Goal: Obtain resource: Obtain resource

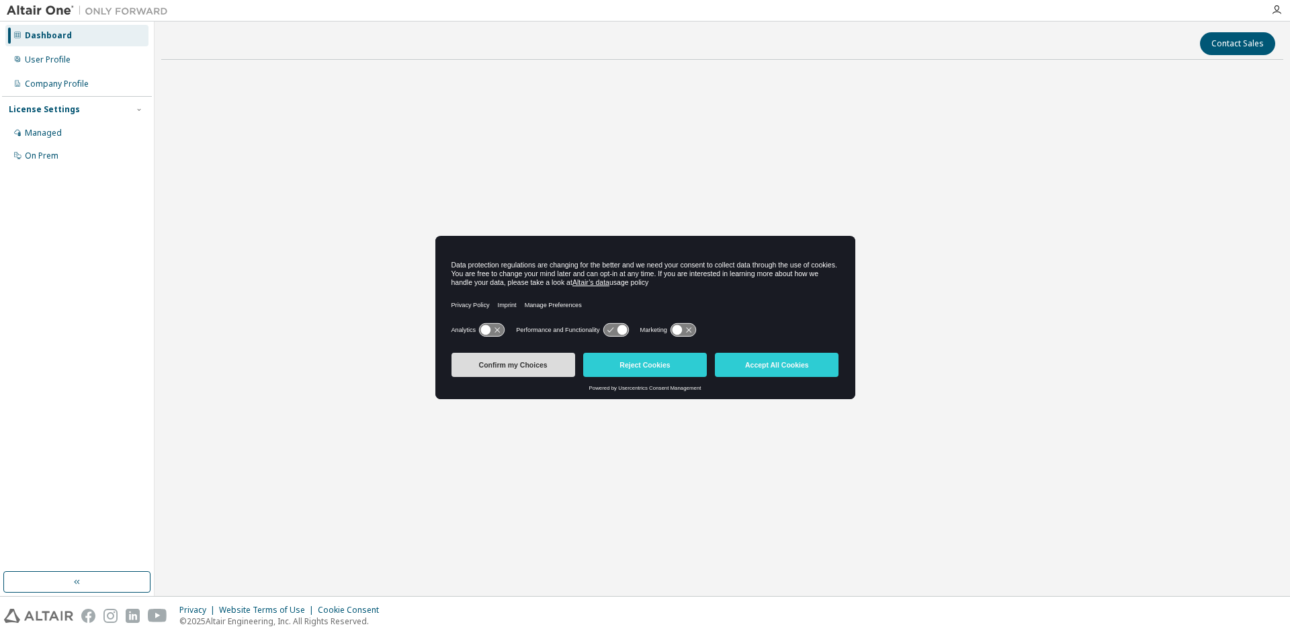
click at [524, 364] on button "Confirm my Choices" at bounding box center [513, 365] width 124 height 24
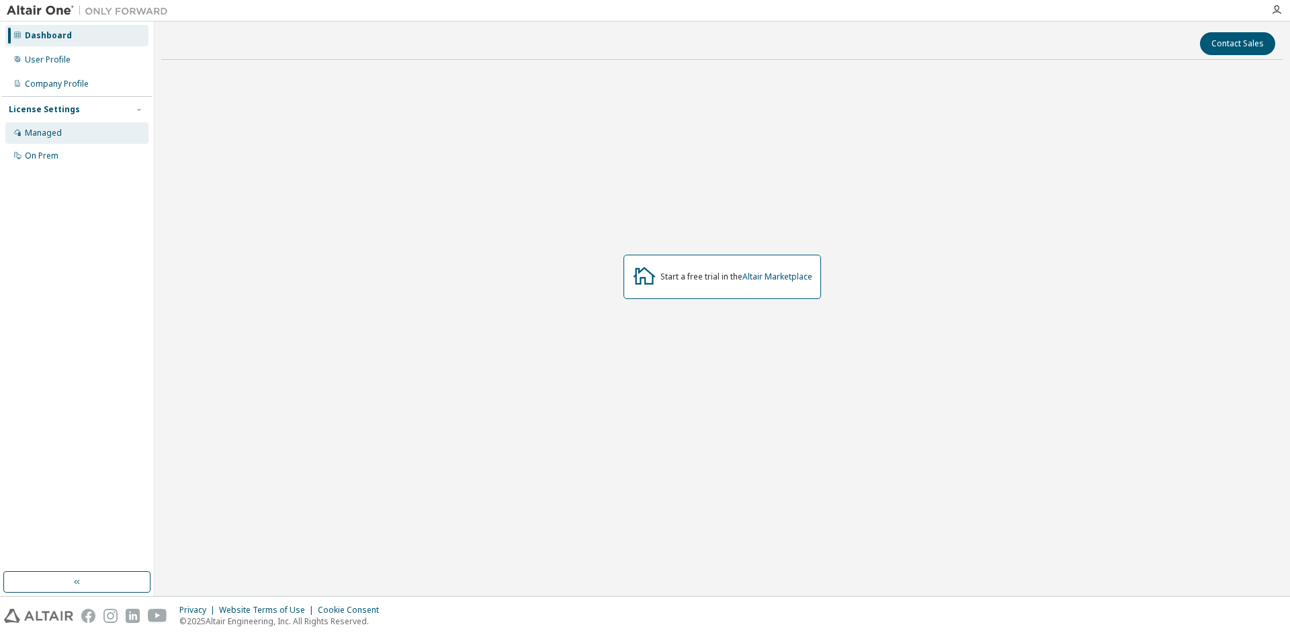
click at [52, 130] on div "Managed" at bounding box center [43, 133] width 37 height 11
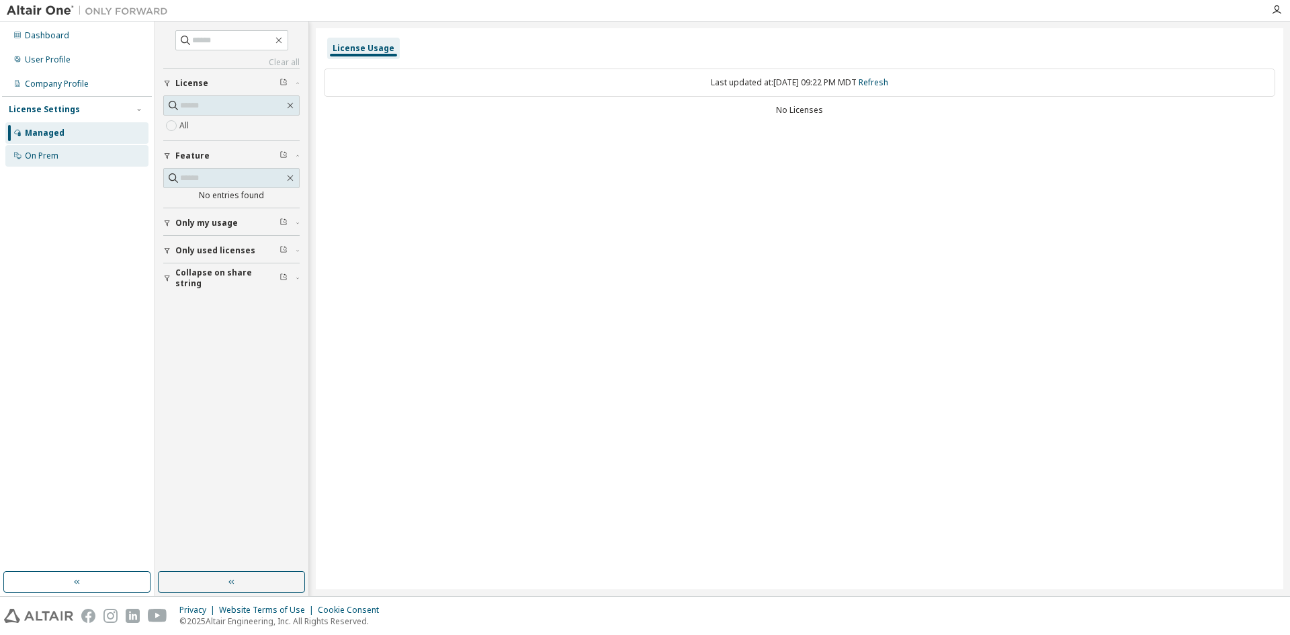
click at [48, 152] on div "On Prem" at bounding box center [42, 155] width 34 height 11
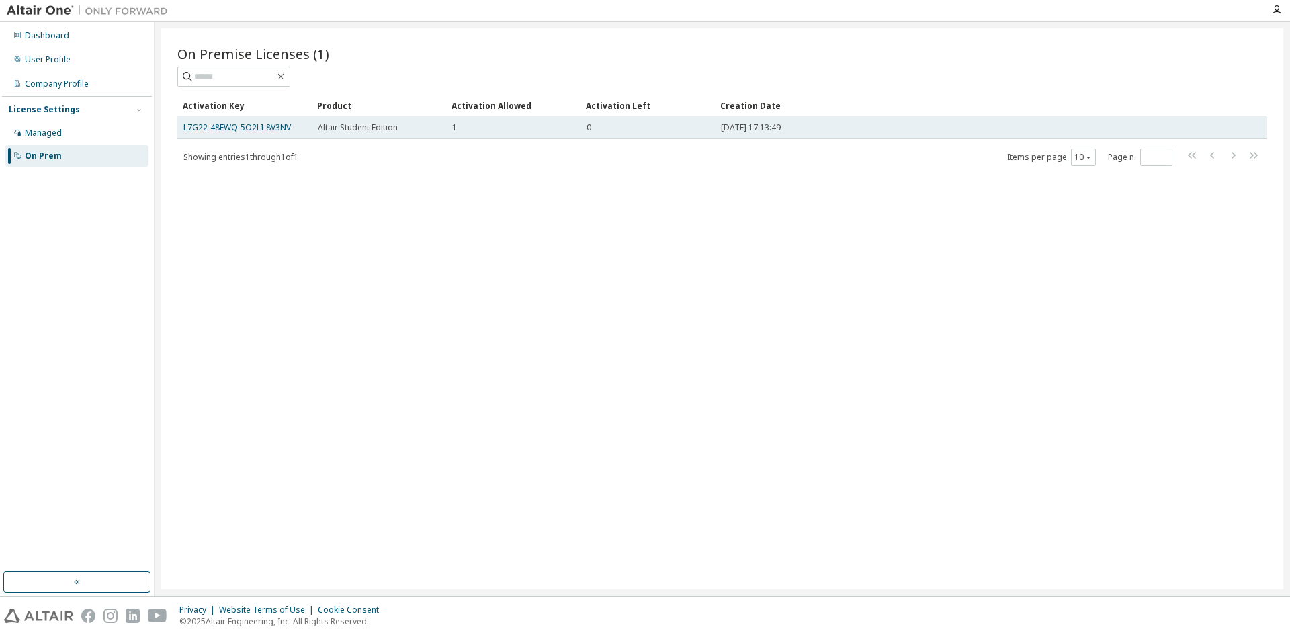
click at [521, 128] on div "1" at bounding box center [513, 127] width 122 height 11
click at [413, 124] on div "Altair Student Edition" at bounding box center [379, 127] width 122 height 11
click at [271, 127] on link "L7G22-48EWQ-5O2LI-8V3NV" at bounding box center [236, 127] width 107 height 11
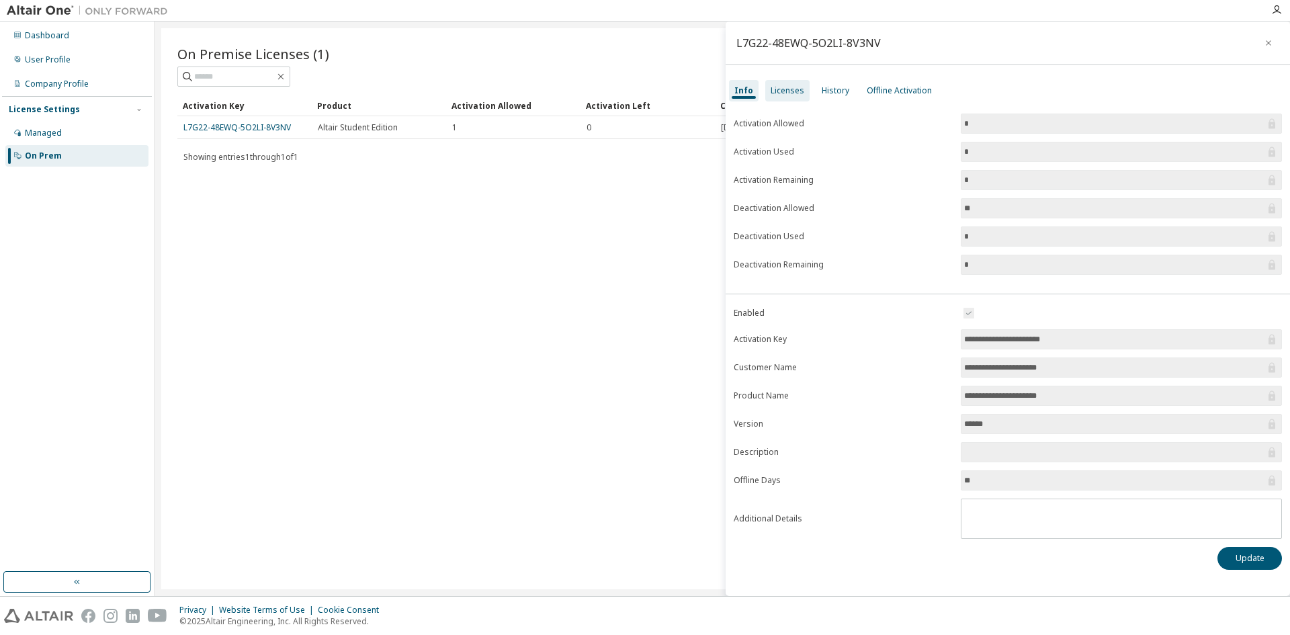
click at [766, 85] on div "Licenses" at bounding box center [787, 90] width 44 height 21
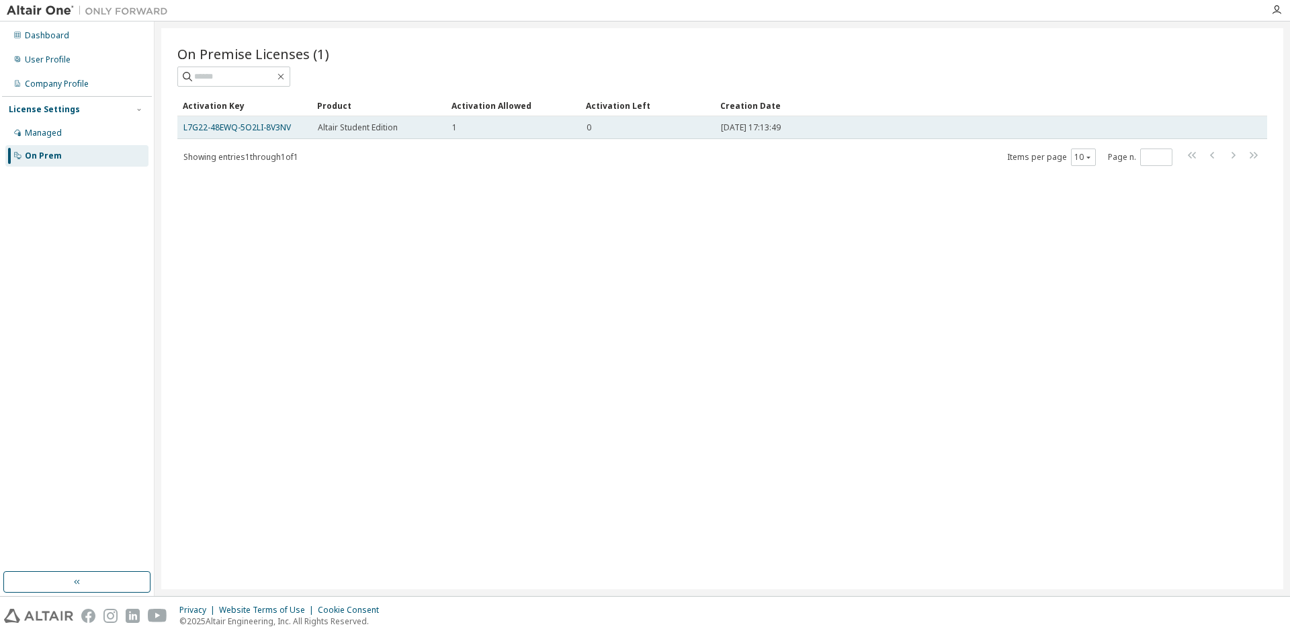
click at [527, 123] on div "1" at bounding box center [513, 127] width 122 height 11
click at [526, 123] on div "1" at bounding box center [513, 127] width 122 height 11
click at [270, 128] on link "L7G22-48EWQ-5O2LI-8V3NV" at bounding box center [236, 127] width 107 height 11
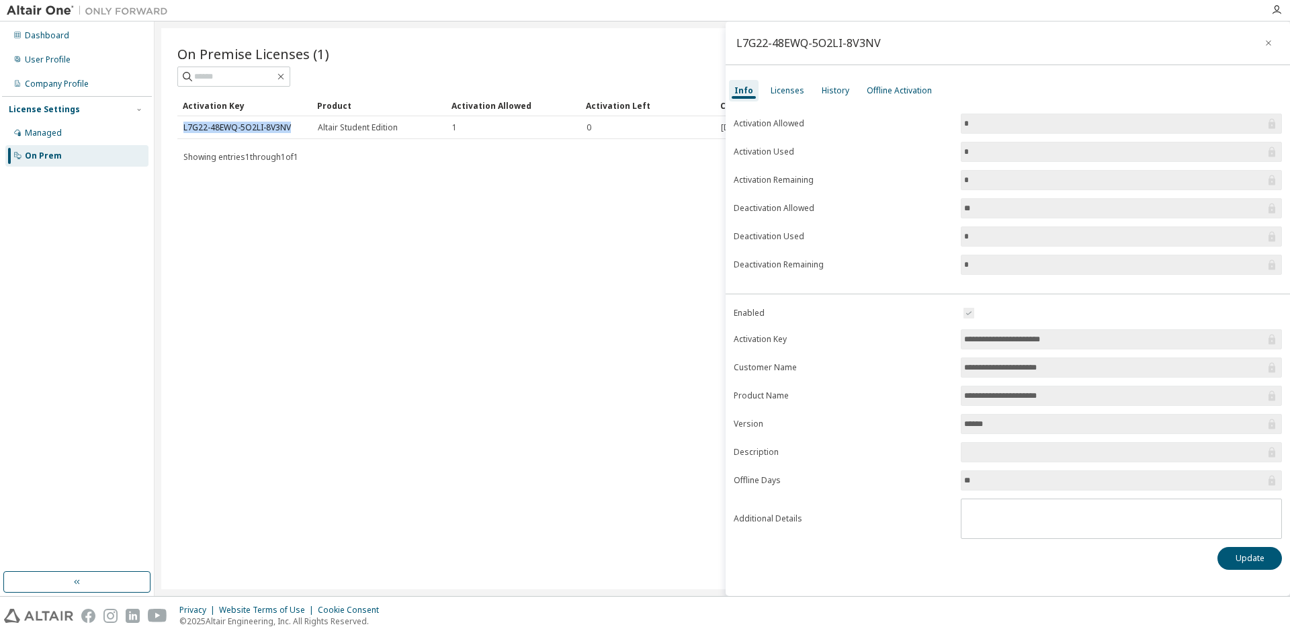
drag, startPoint x: 295, startPoint y: 123, endPoint x: 208, endPoint y: 142, distance: 88.7
click at [183, 130] on div "L7G22-48EWQ-5O2LI-8V3NV" at bounding box center [244, 127] width 122 height 11
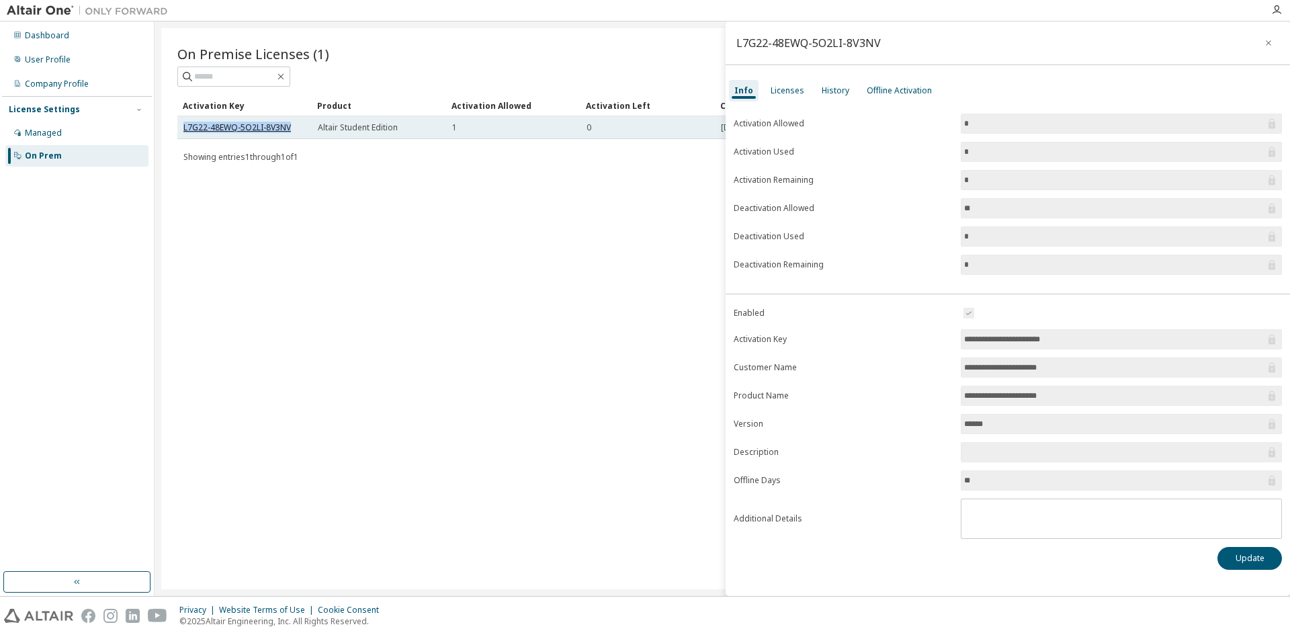
copy link "L7G22-48EWQ-5O2LI-8V3NV"
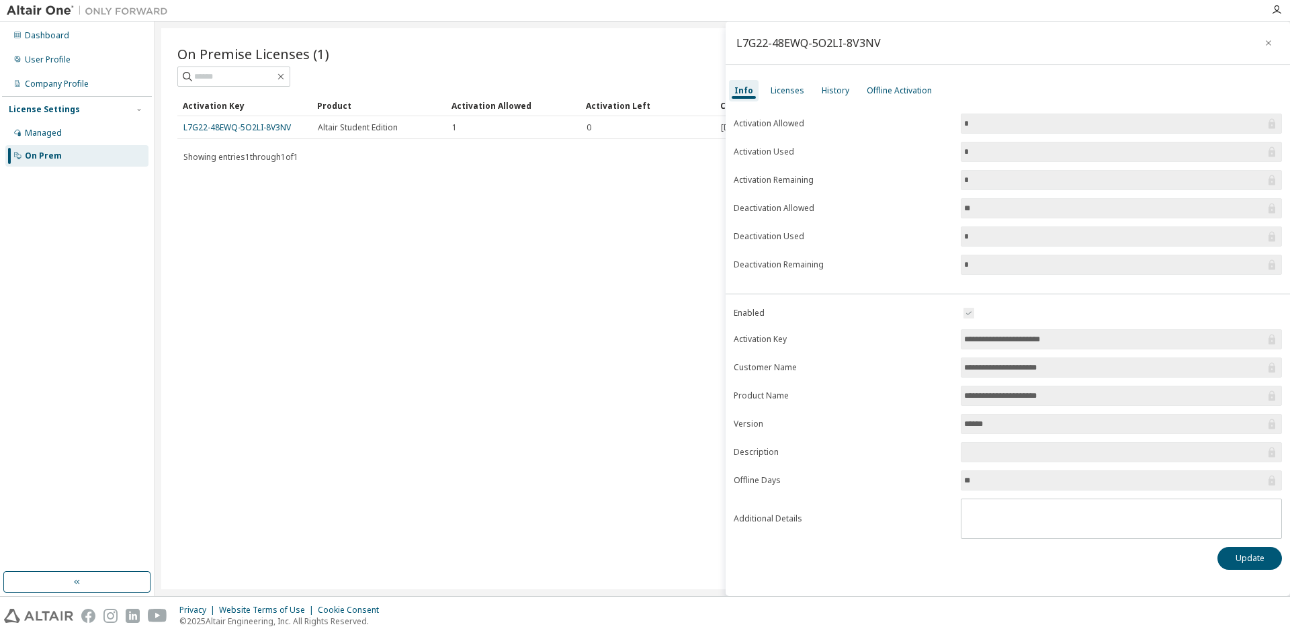
click at [621, 169] on div "On Premise Licenses (1) Clear Load Save Save As Field Operator Value Select fil…" at bounding box center [722, 308] width 1122 height 561
click at [790, 94] on div "Licenses" at bounding box center [787, 90] width 34 height 11
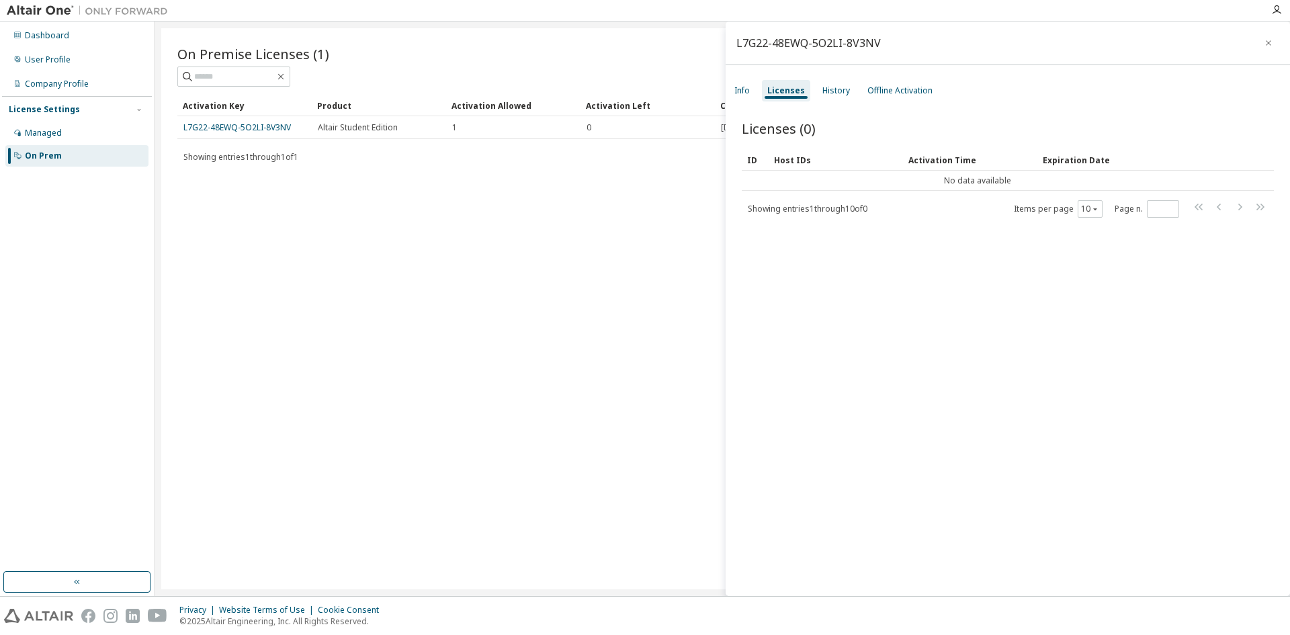
click at [1264, 40] on button "button" at bounding box center [1267, 42] width 21 height 21
